Goal: Information Seeking & Learning: Learn about a topic

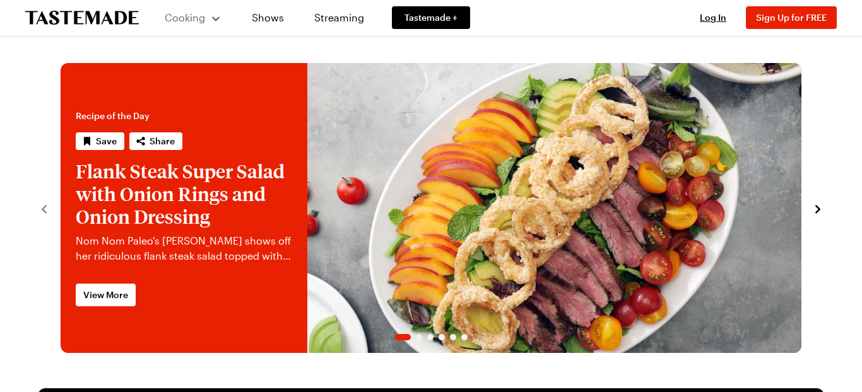
click at [193, 11] on span "Cooking" at bounding box center [185, 17] width 40 height 12
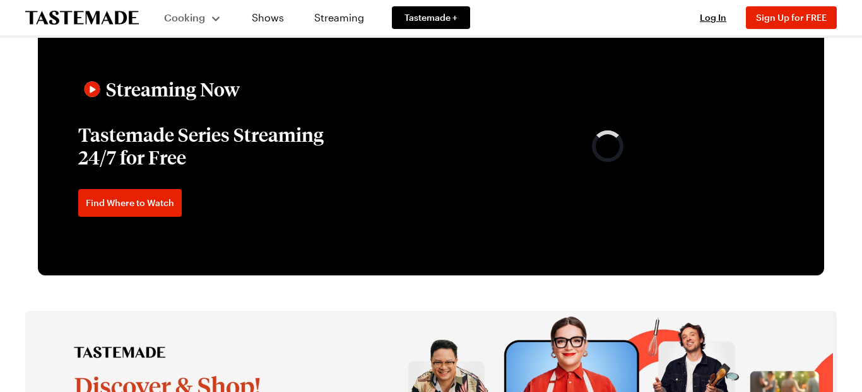
click at [197, 23] on span "Cooking" at bounding box center [184, 17] width 41 height 12
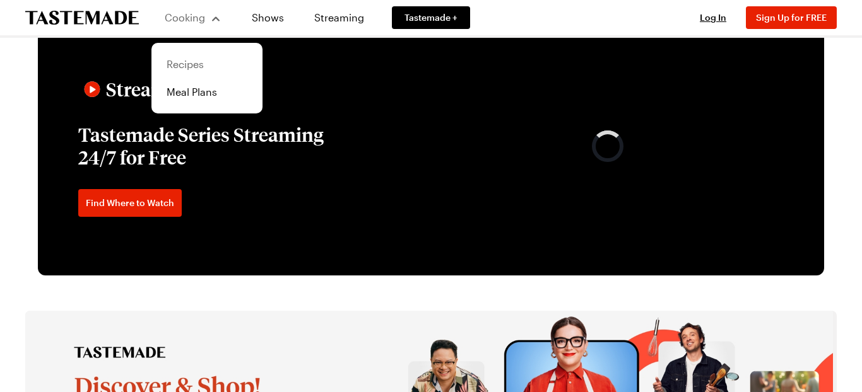
click at [199, 61] on link "Recipes" at bounding box center [207, 64] width 96 height 28
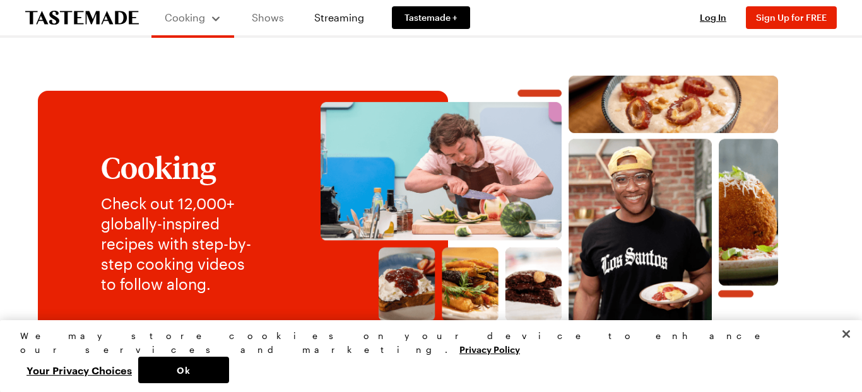
click at [257, 16] on link "Shows" at bounding box center [267, 17] width 57 height 35
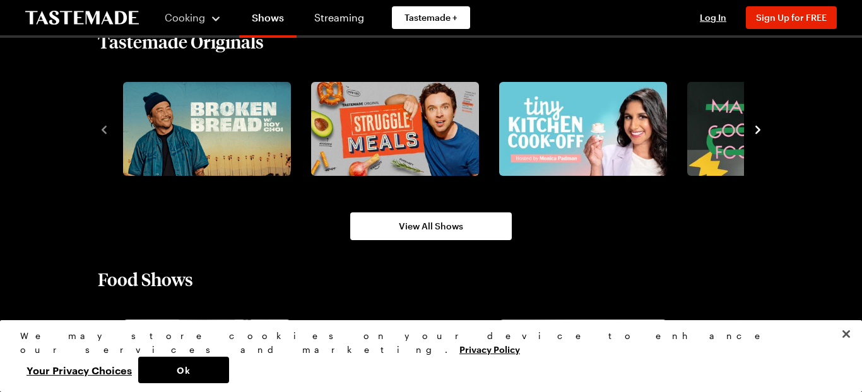
scroll to position [874, 0]
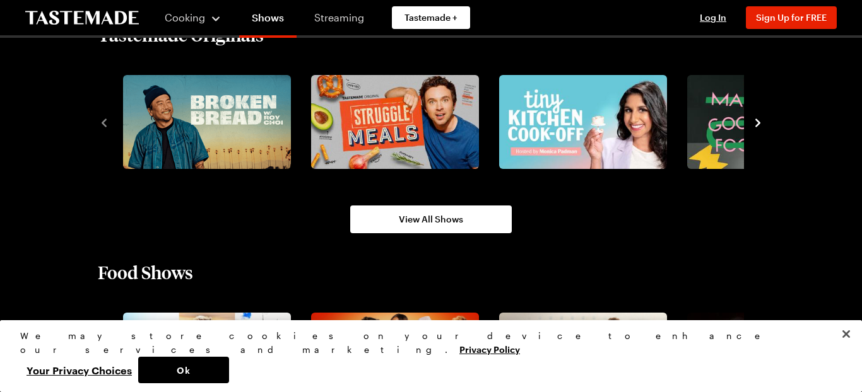
click at [331, 23] on link "Streaming" at bounding box center [339, 17] width 75 height 35
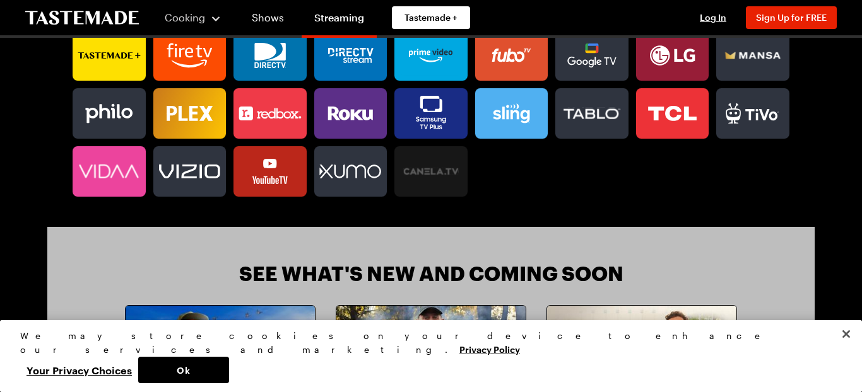
scroll to position [968, 0]
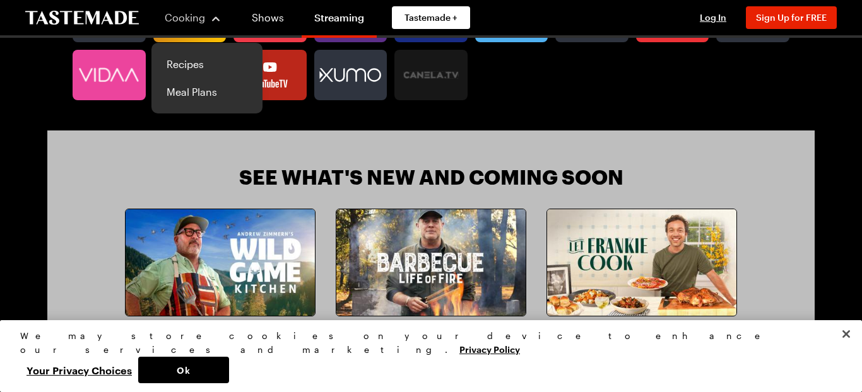
click at [180, 17] on span "Cooking" at bounding box center [185, 17] width 40 height 12
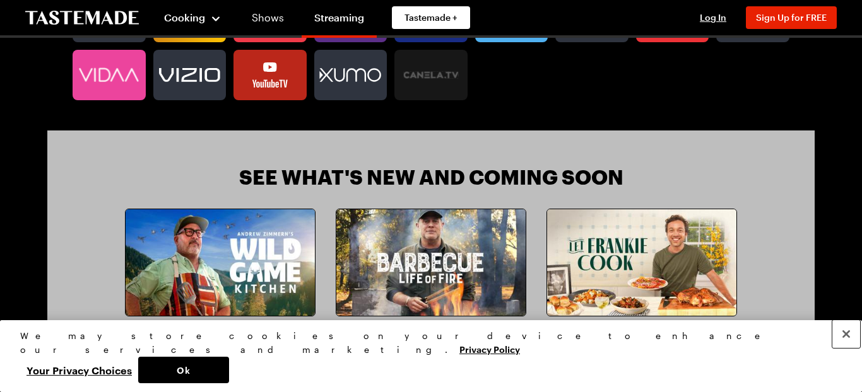
click at [843, 348] on button "Close" at bounding box center [846, 334] width 28 height 28
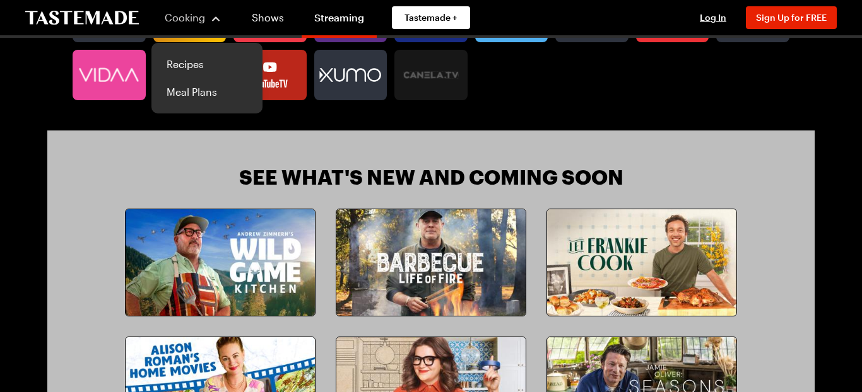
click at [194, 21] on span "Cooking" at bounding box center [185, 17] width 40 height 12
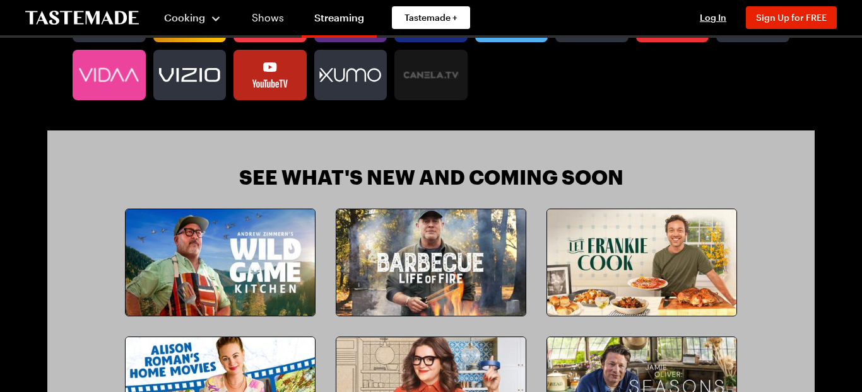
click at [194, 21] on span "Cooking" at bounding box center [184, 17] width 41 height 12
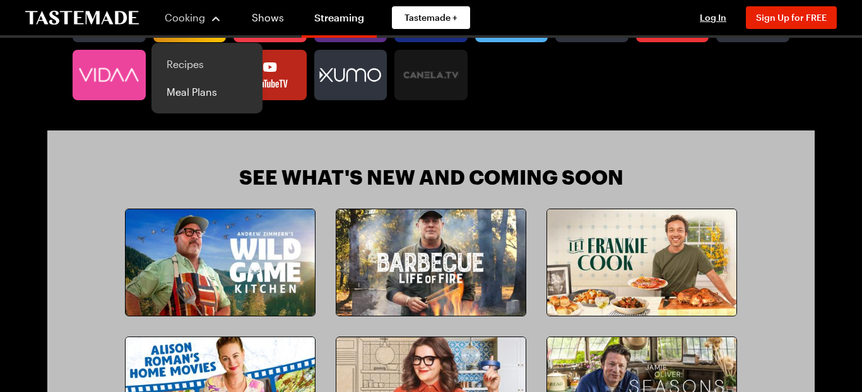
click at [191, 58] on link "Recipes" at bounding box center [207, 64] width 96 height 28
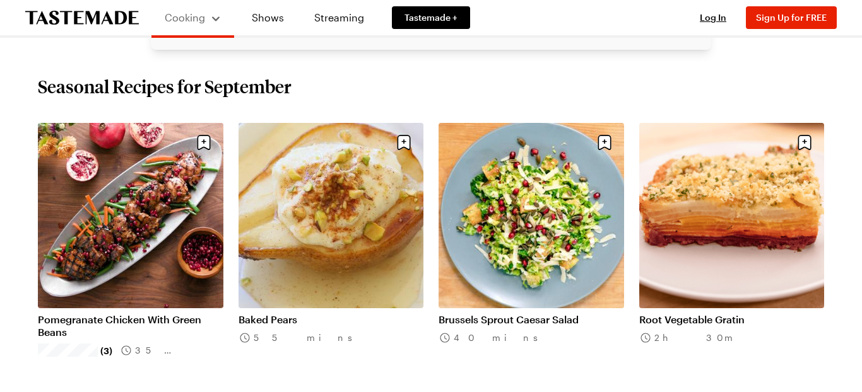
scroll to position [380, 0]
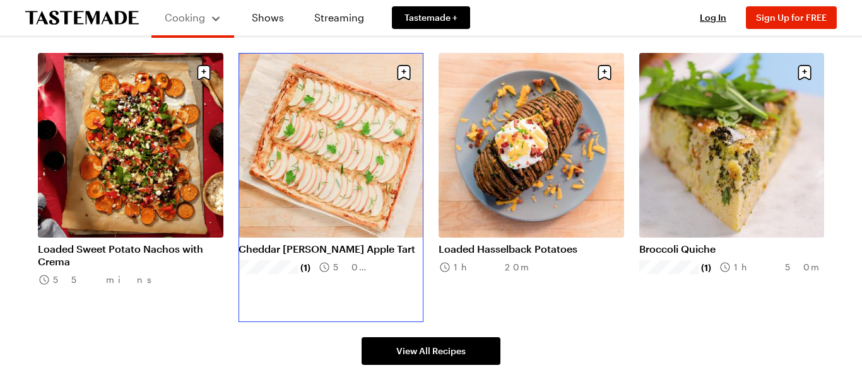
click at [257, 243] on link "Cheddar [PERSON_NAME] Apple Tart" at bounding box center [330, 249] width 185 height 13
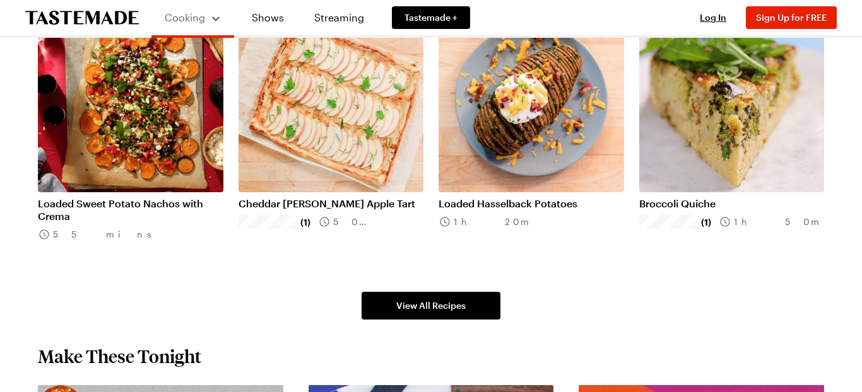
scroll to position [56, 0]
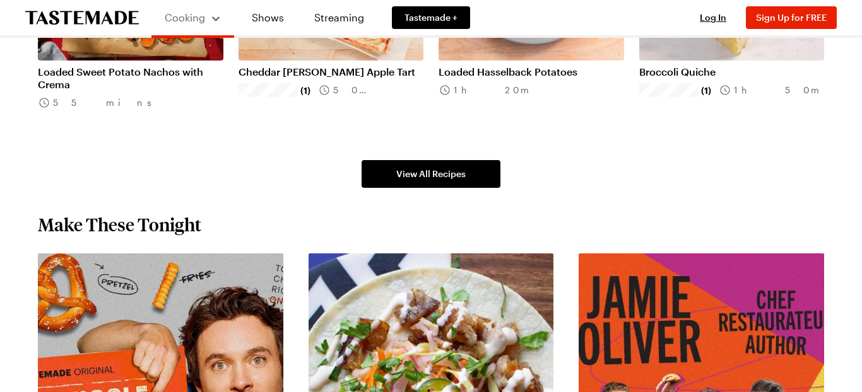
scroll to position [932, 0]
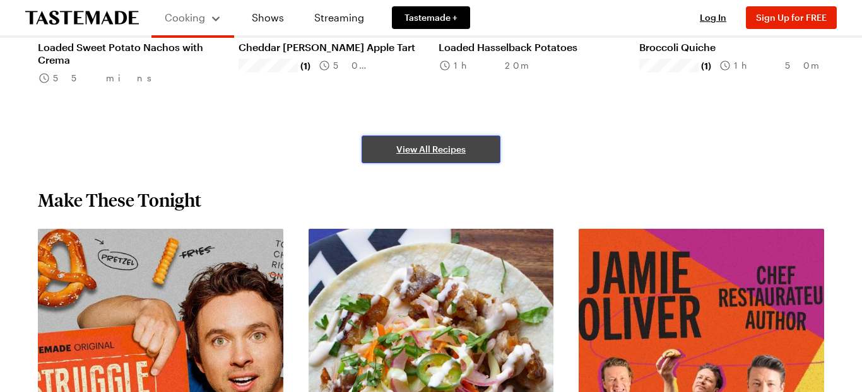
click at [430, 136] on link "View All Recipes" at bounding box center [430, 150] width 139 height 28
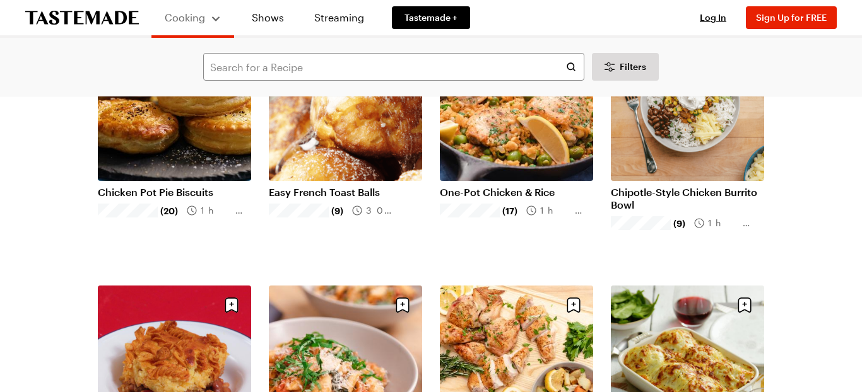
scroll to position [158, 0]
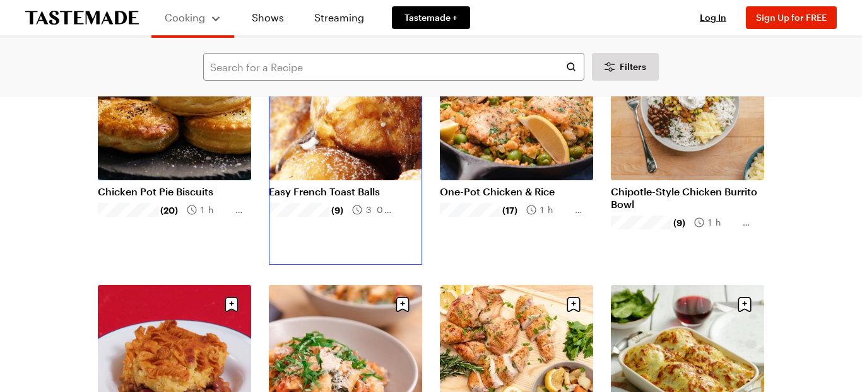
click at [343, 185] on link "Easy French Toast Balls" at bounding box center [345, 191] width 153 height 13
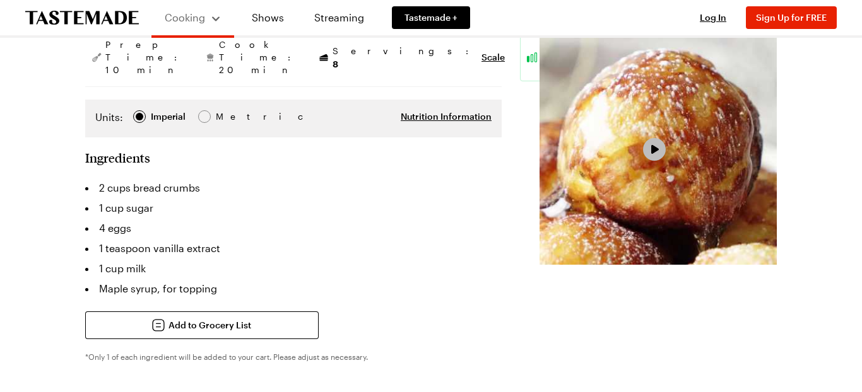
click at [649, 155] on span "Video Player" at bounding box center [654, 149] width 11 height 11
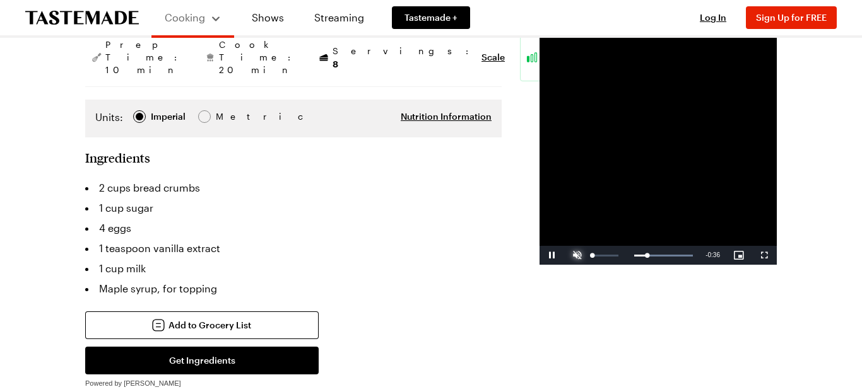
click at [565, 255] on span "Video Player" at bounding box center [577, 255] width 25 height 0
click at [592, 257] on div "37%" at bounding box center [605, 256] width 26 height 2
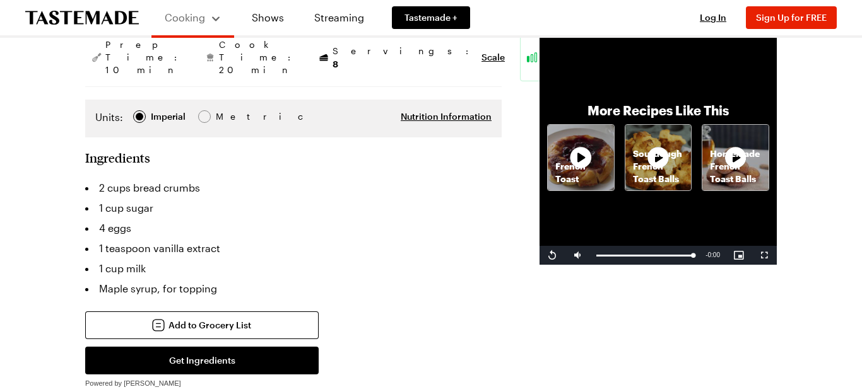
click at [568, 170] on icon at bounding box center [580, 157] width 25 height 25
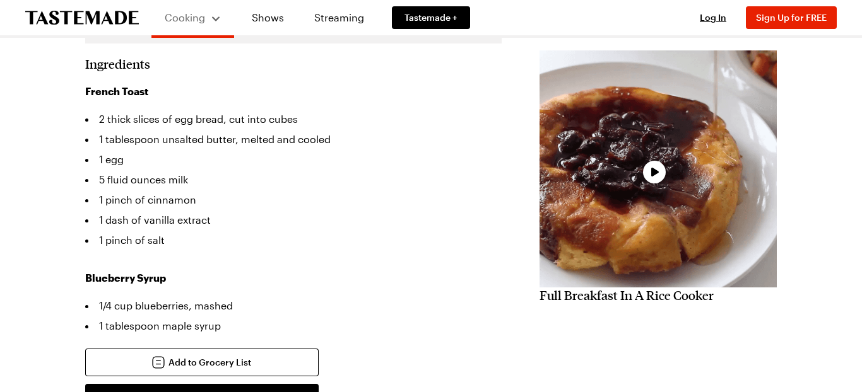
scroll to position [298, 0]
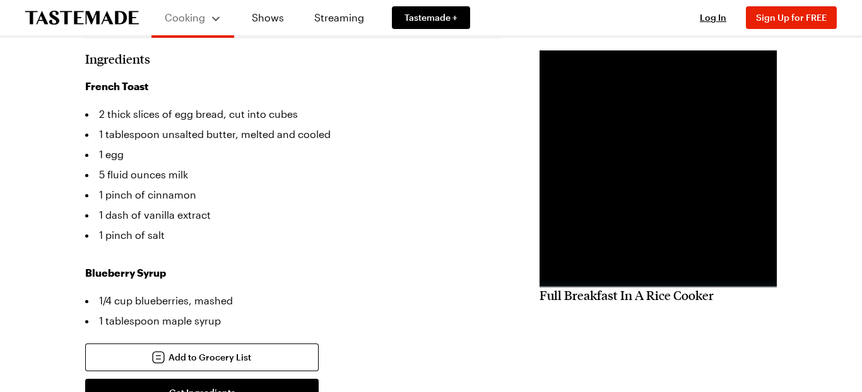
click at [539, 288] on div "Advertisement" at bounding box center [657, 283] width 237 height 9
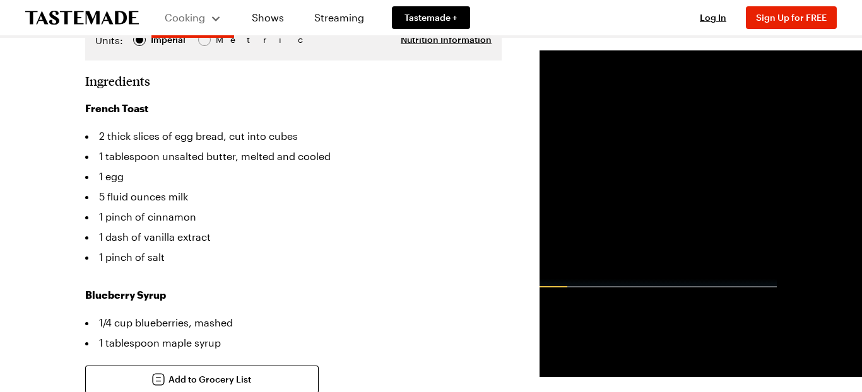
scroll to position [277, 0]
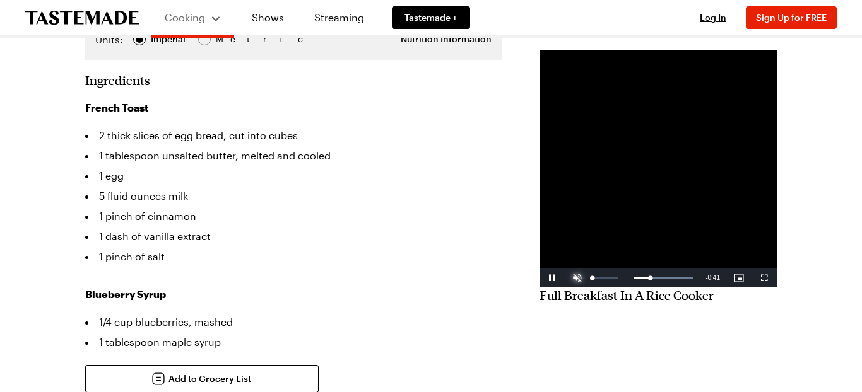
click at [565, 278] on span "Video Player" at bounding box center [577, 278] width 25 height 0
click at [592, 279] on div "59%" at bounding box center [605, 279] width 26 height 2
